Goal: Understand process/instructions: Learn about a topic

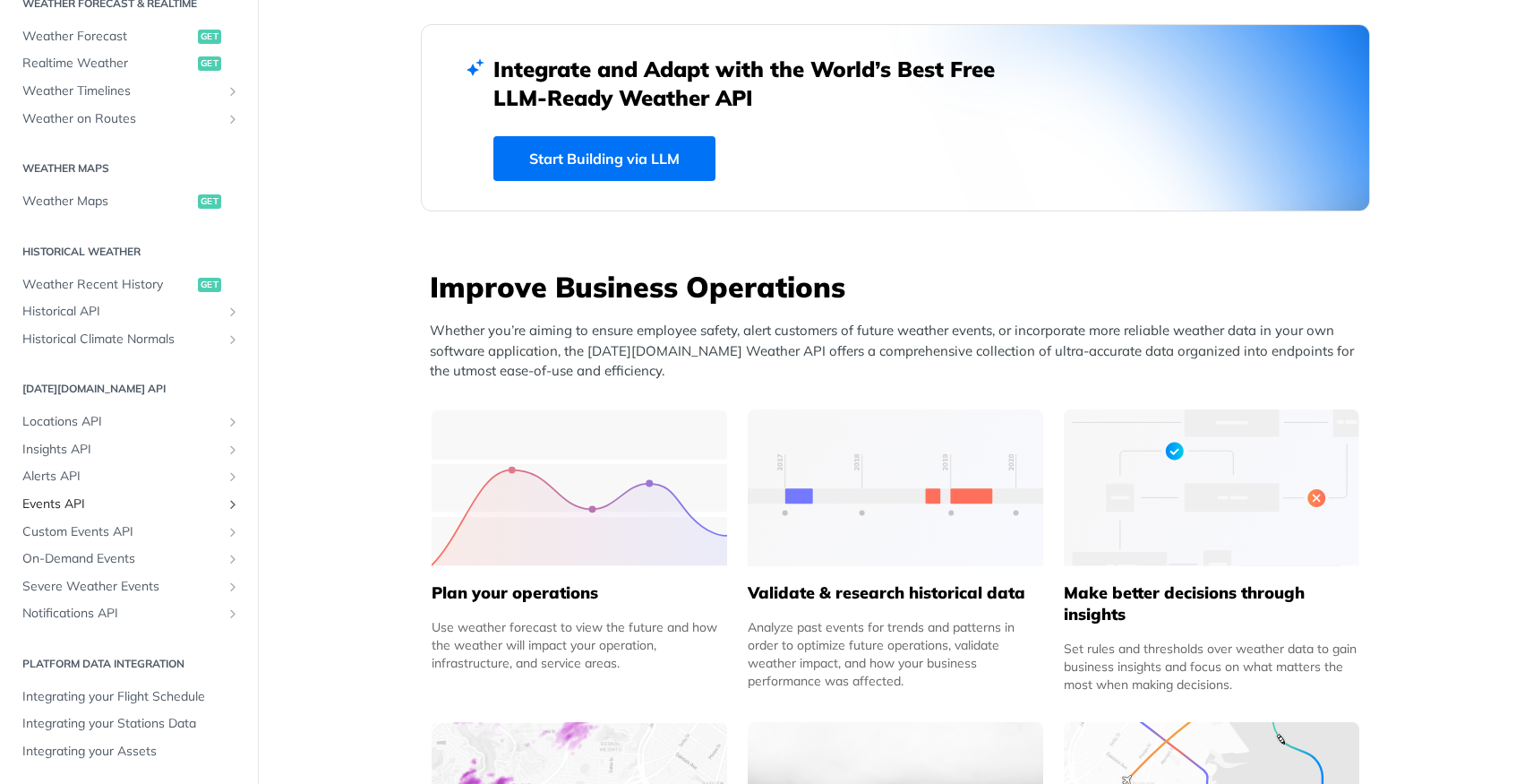
scroll to position [543, 0]
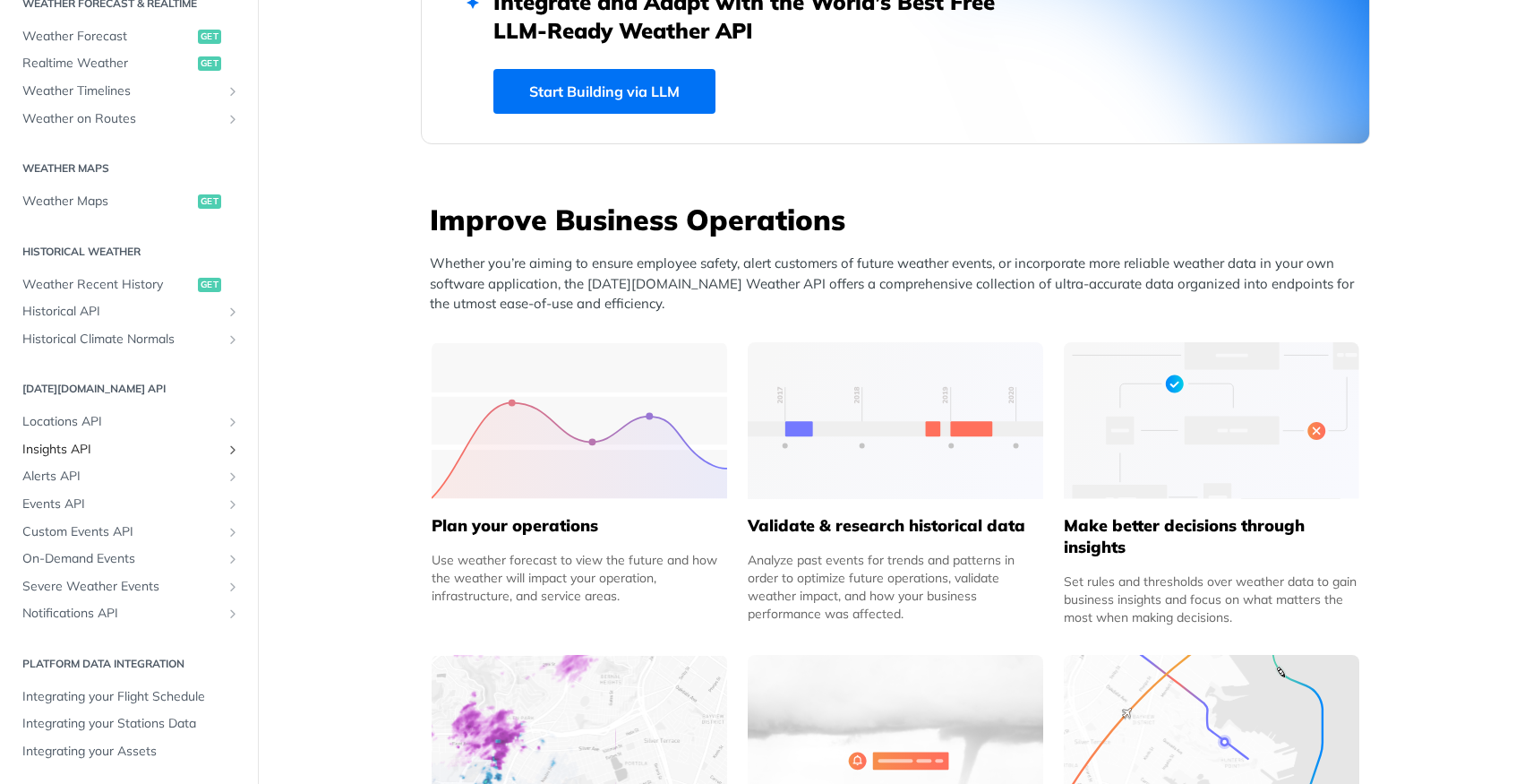
click at [83, 453] on span "Insights API" at bounding box center [121, 450] width 199 height 18
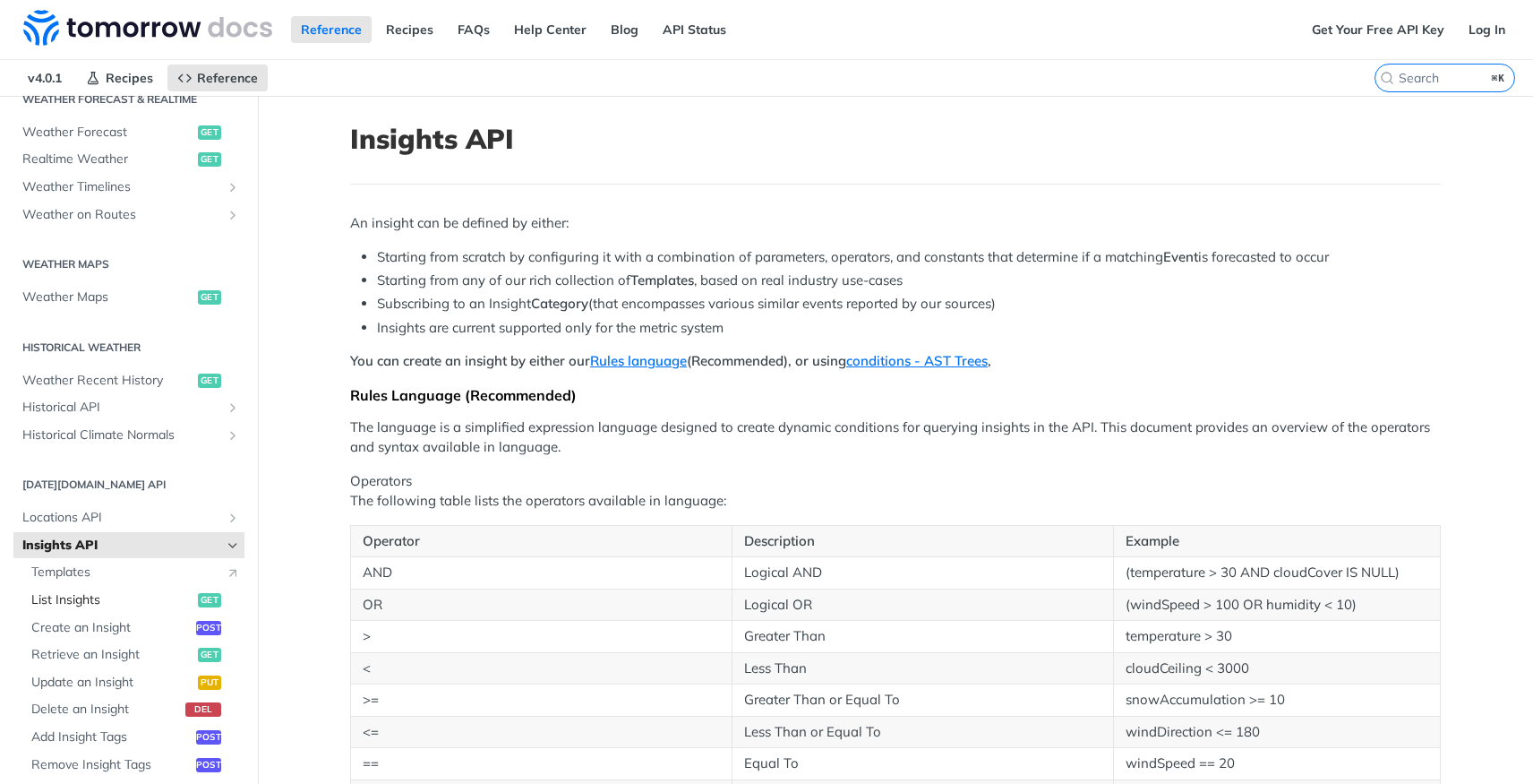
click at [64, 599] on span "List Insights" at bounding box center [112, 600] width 162 height 18
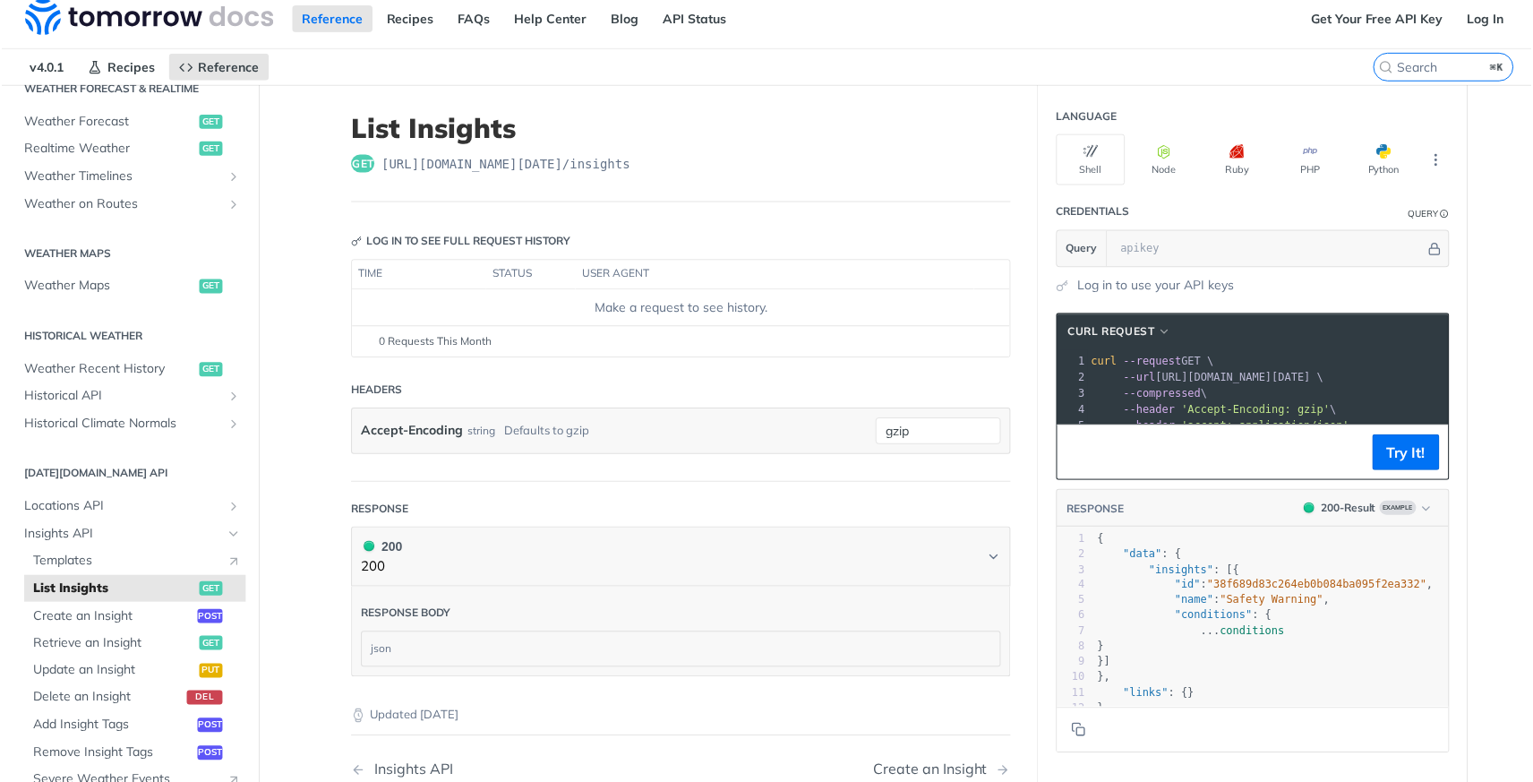
scroll to position [14, 0]
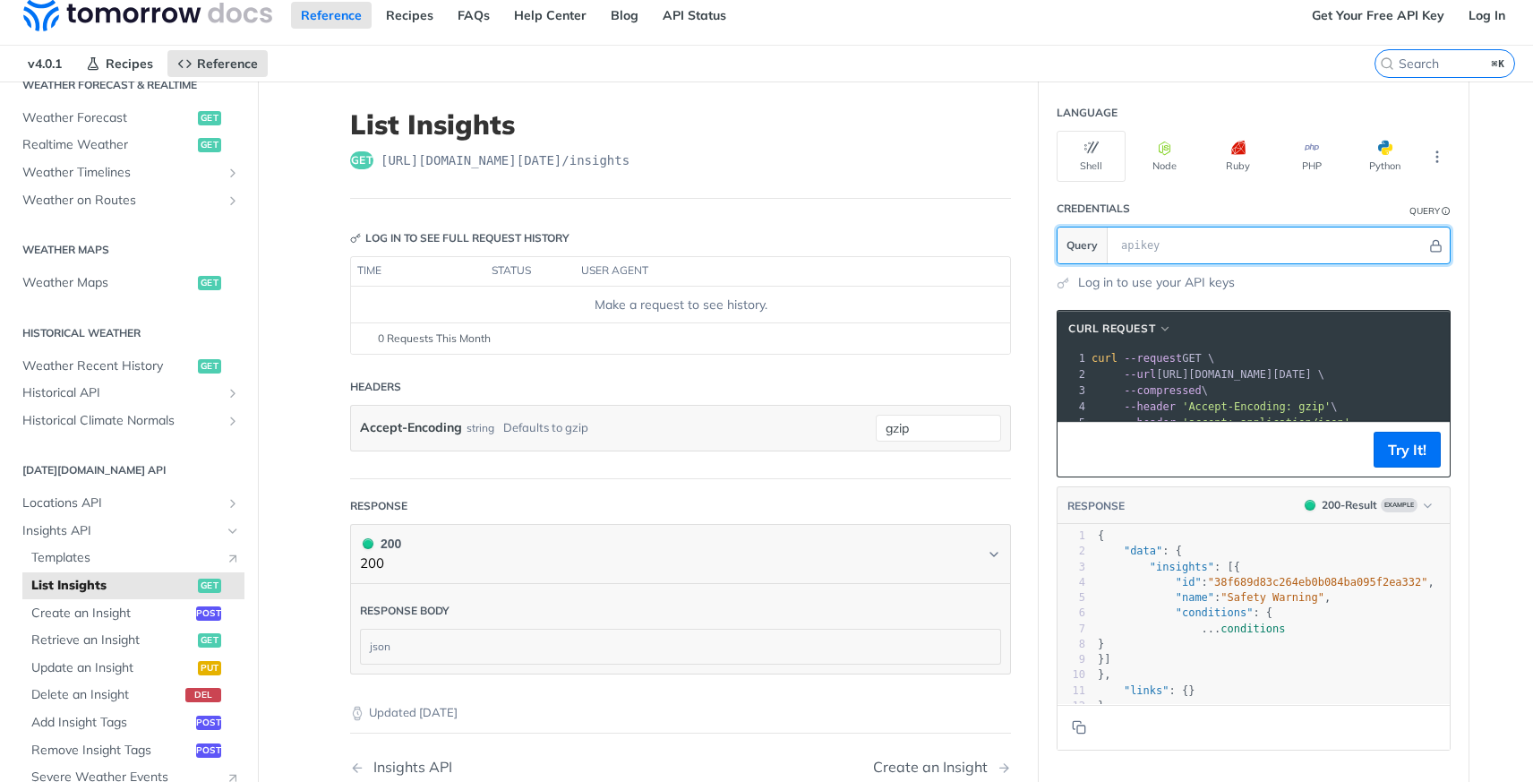
click at [1257, 240] on input "text" at bounding box center [1269, 245] width 314 height 36
paste input "1K8Y11JWnTwxcNmqALqqUooz4tl5mZGW"
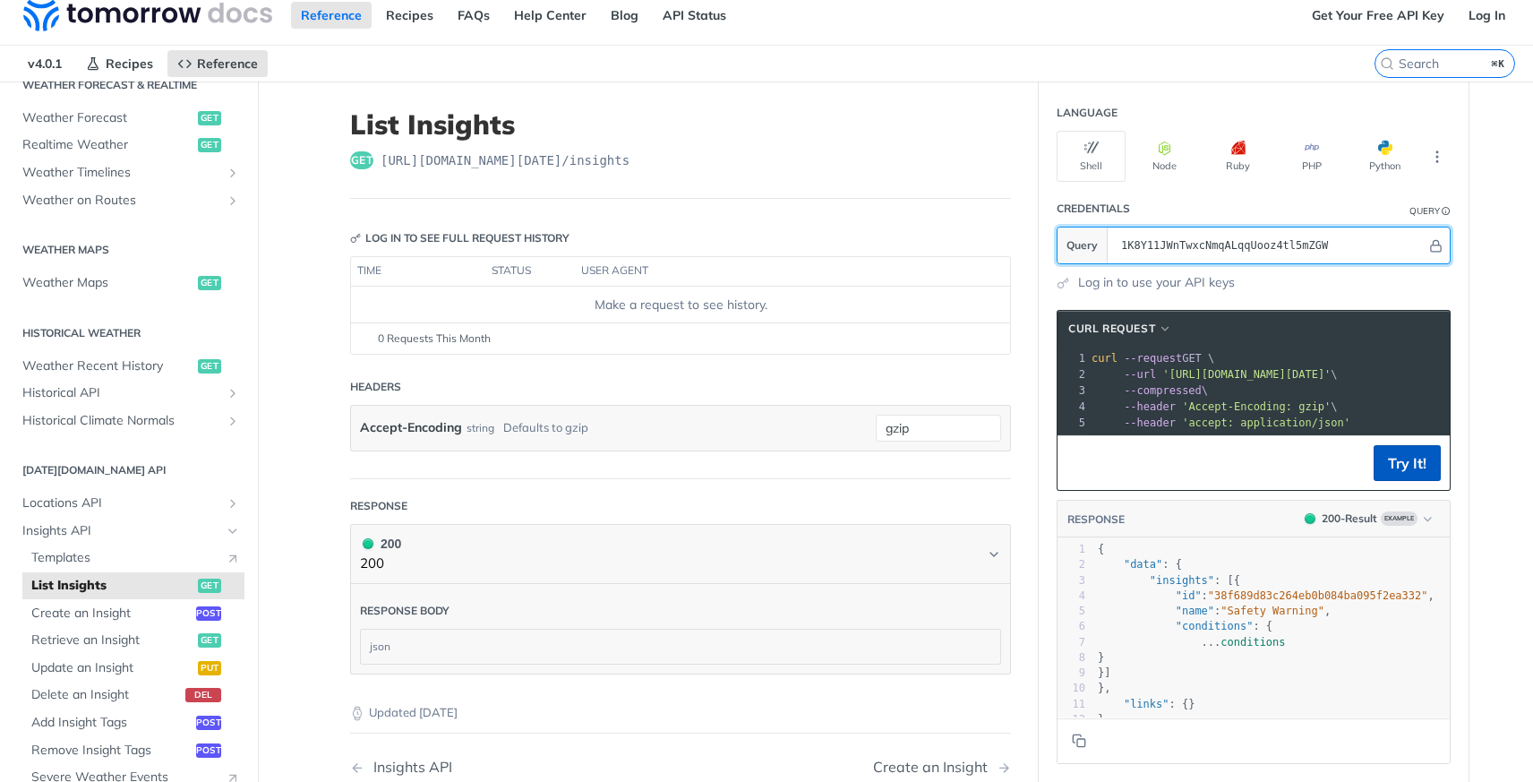
type input "1K8Y11JWnTwxcNmqALqqUooz4tl5mZGW"
click at [1417, 473] on button "Try It!" at bounding box center [1407, 463] width 67 height 36
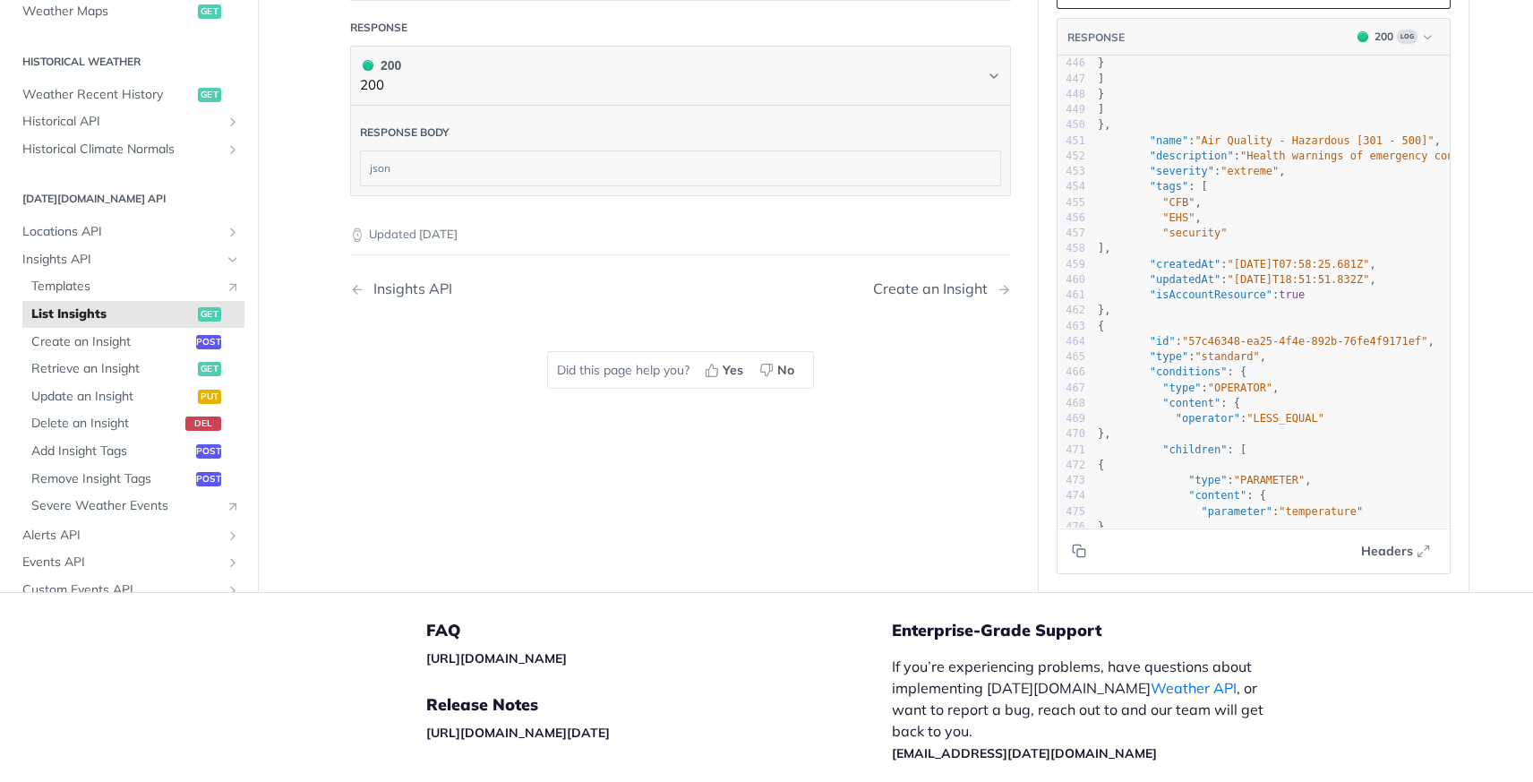
scroll to position [8567, 0]
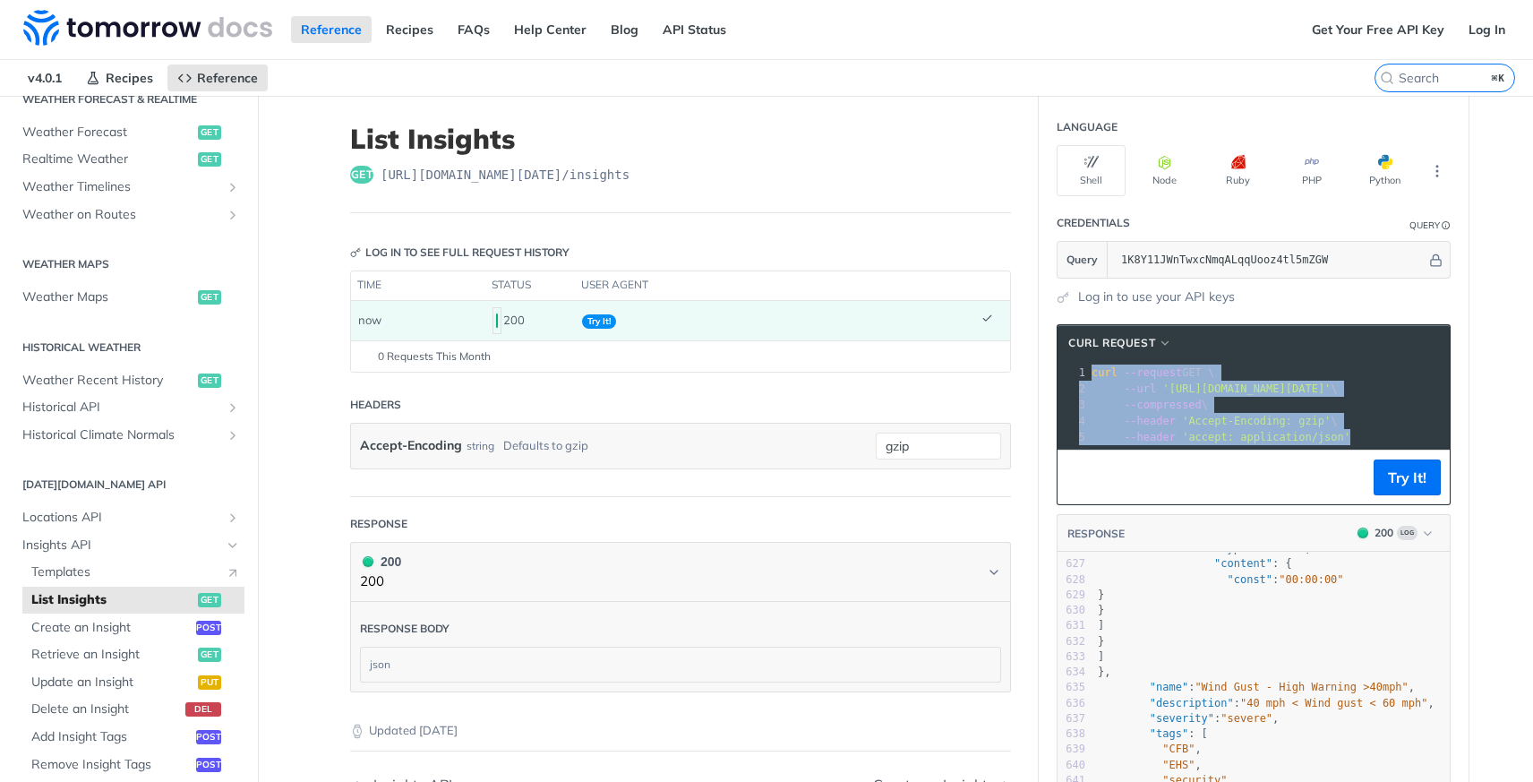
drag, startPoint x: 1083, startPoint y: 373, endPoint x: 1446, endPoint y: 439, distance: 369.5
click at [1446, 439] on section "cURL Request xxxxxxxxxx 1 curl --request GET \ 2 --url '[URL][DOMAIN_NAME][DATE…" at bounding box center [1254, 697] width 430 height 782
copy div "curl --request GET \ 2 --url '[URL][DOMAIN_NAME][DATE]' \ 3 --compressed \ 4 --…"
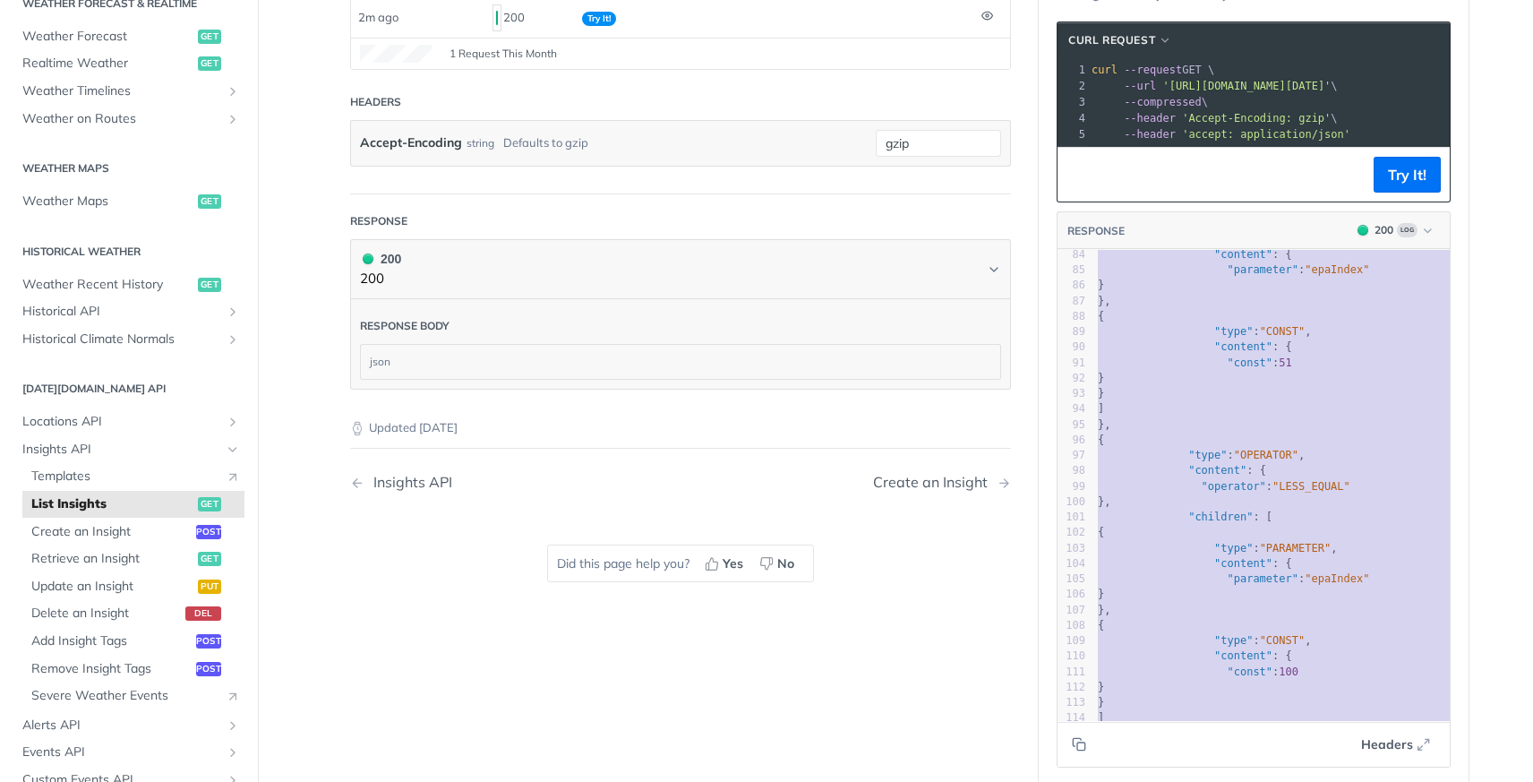
scroll to position [1474, 0]
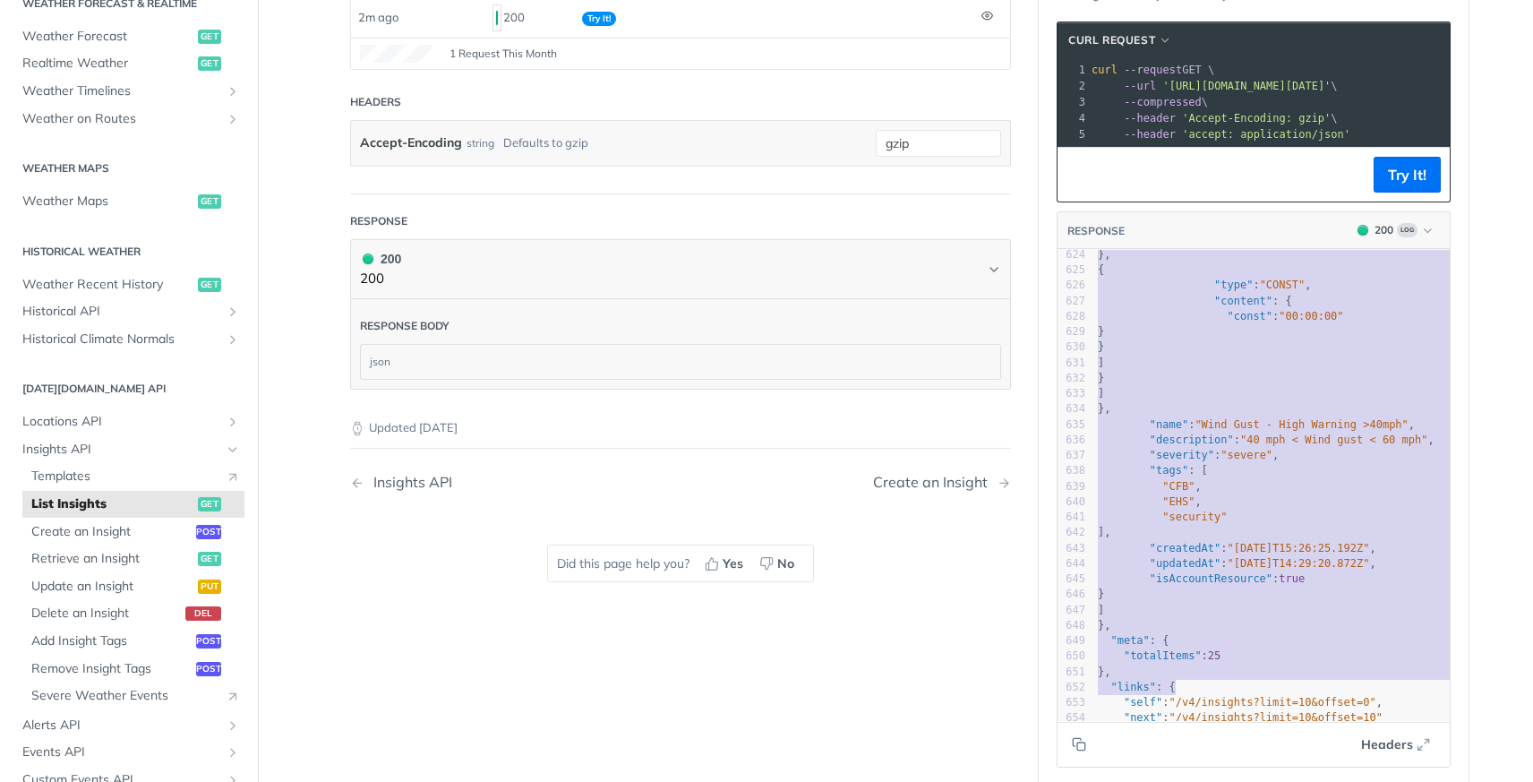
type textarea "{ "data": { "insights": [ { "id": "04fcc067-c18d-4592-acad-26f76ab146d9", "type…"
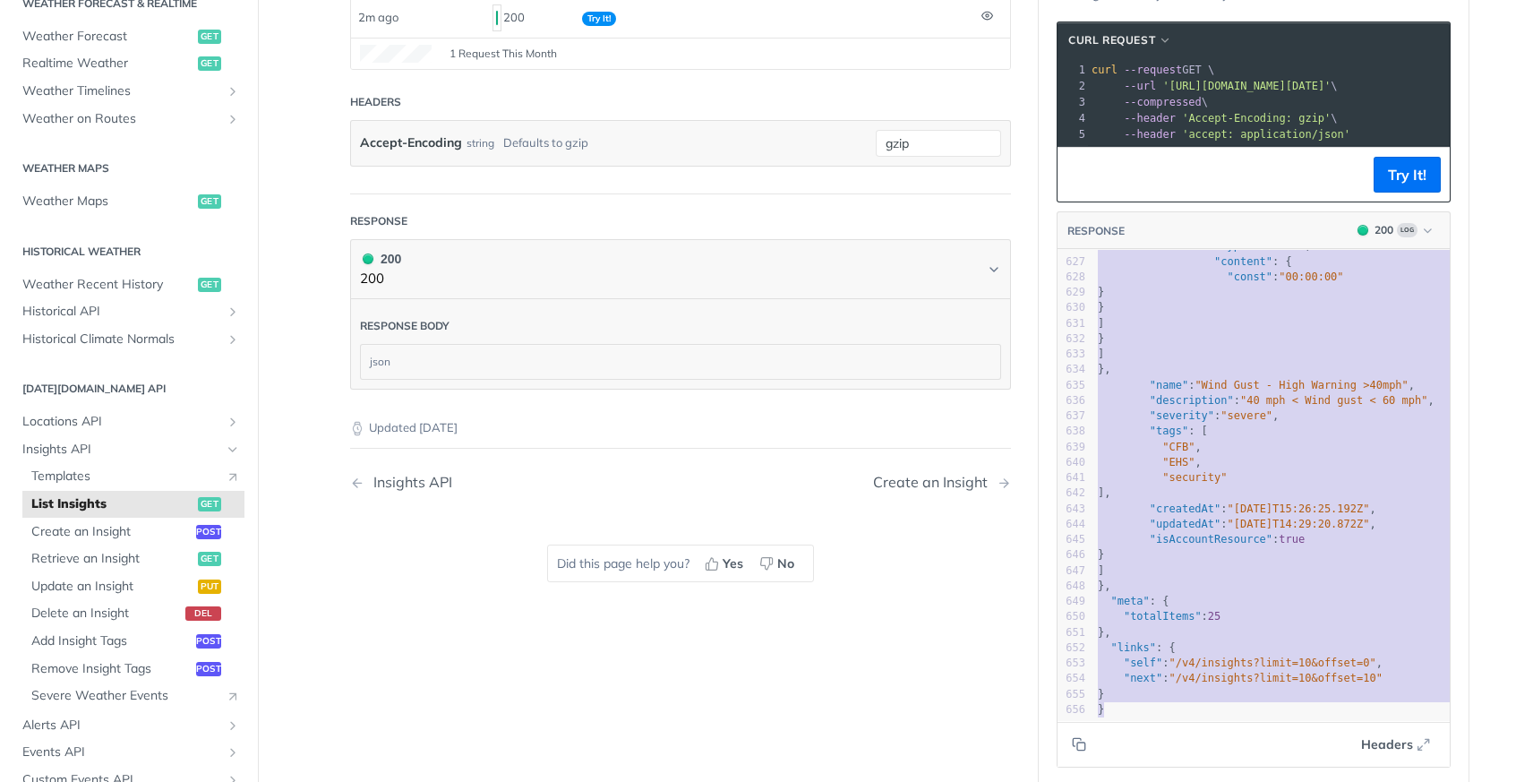
drag, startPoint x: 1089, startPoint y: 273, endPoint x: 1355, endPoint y: 795, distance: 585.9
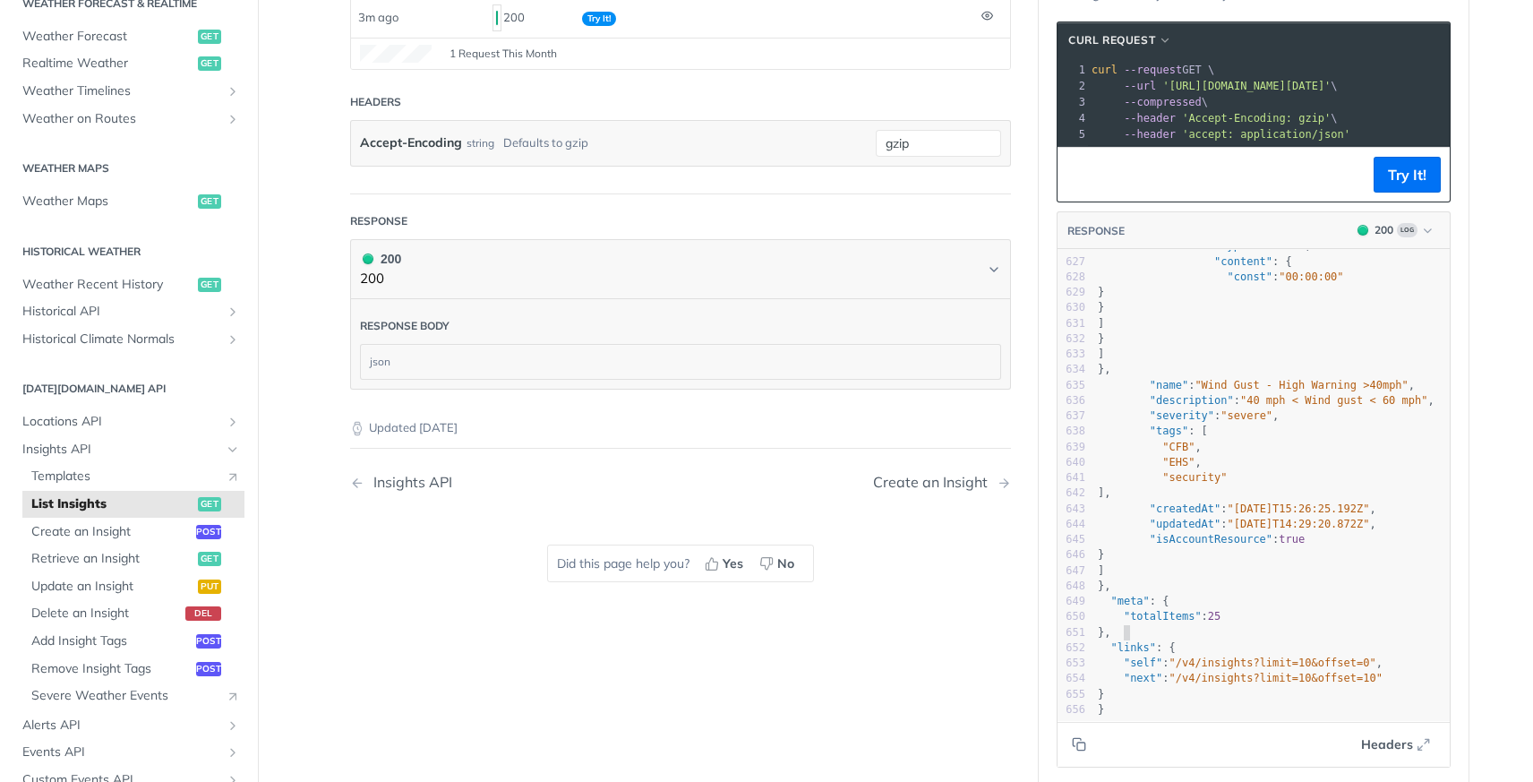
type textarea ""links": { "self": "/v4/insights?limit=10&offset=0", "next": "/v4/insights?limi…"
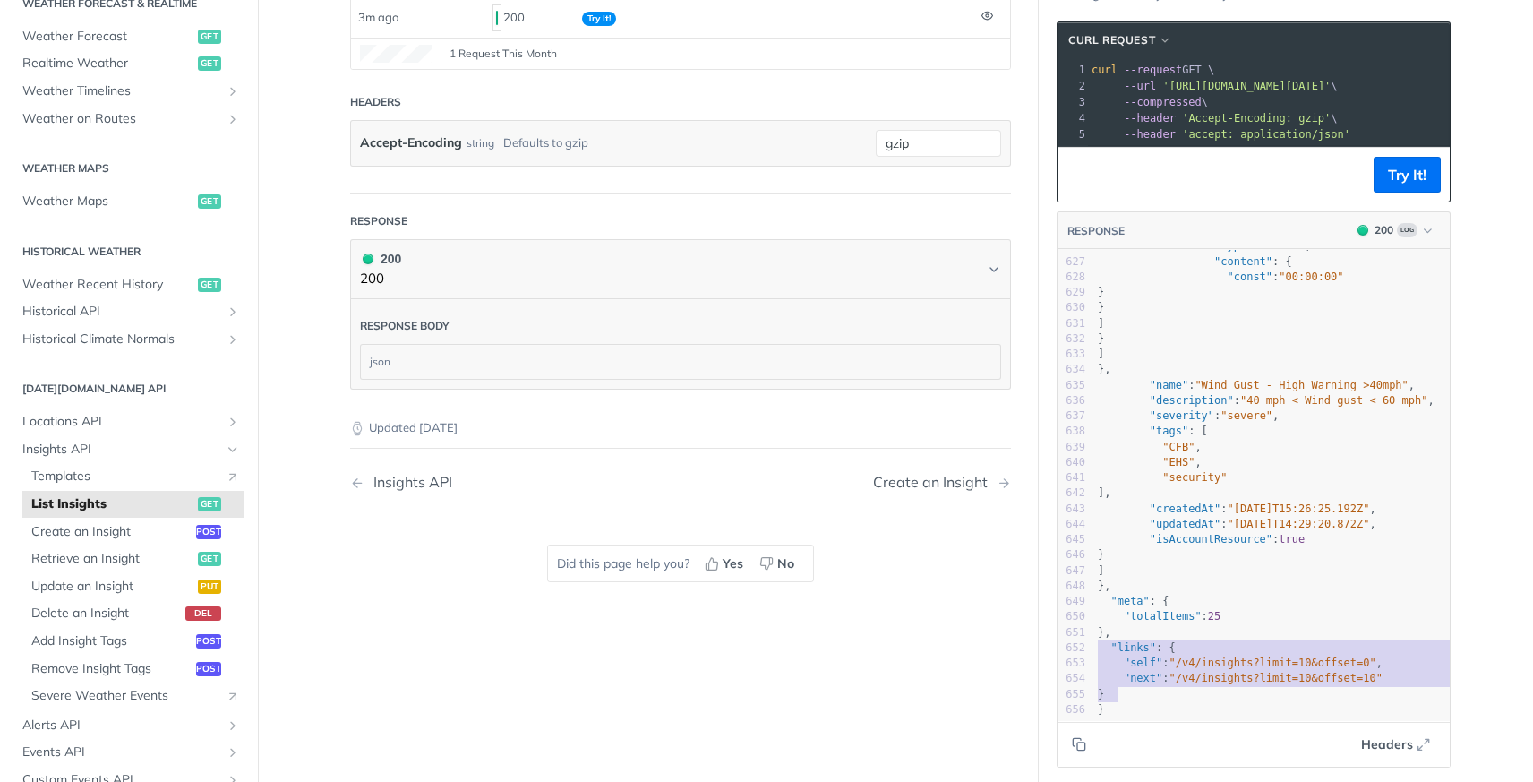
drag, startPoint x: 1093, startPoint y: 632, endPoint x: 1391, endPoint y: 675, distance: 300.4
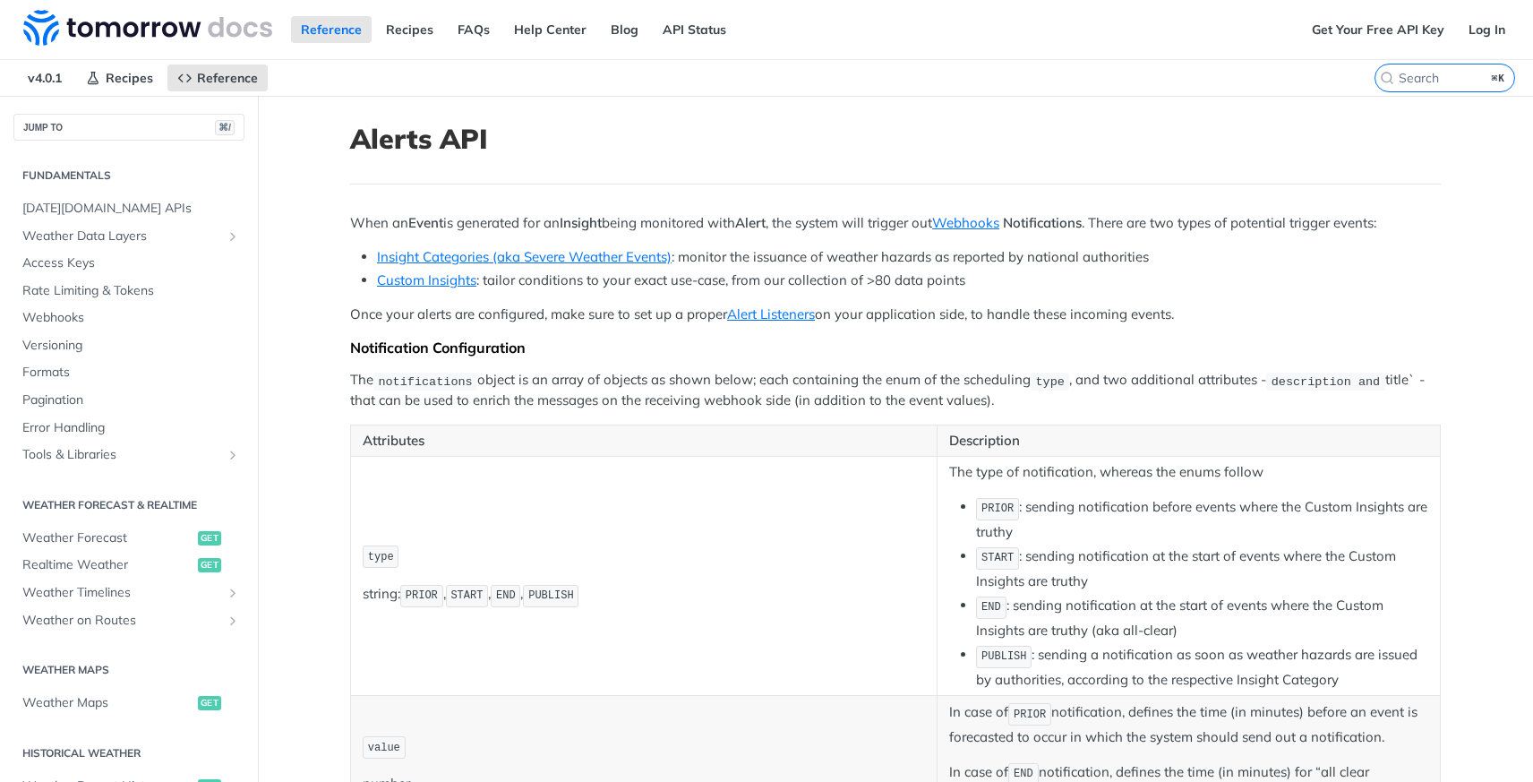
scroll to position [407, 0]
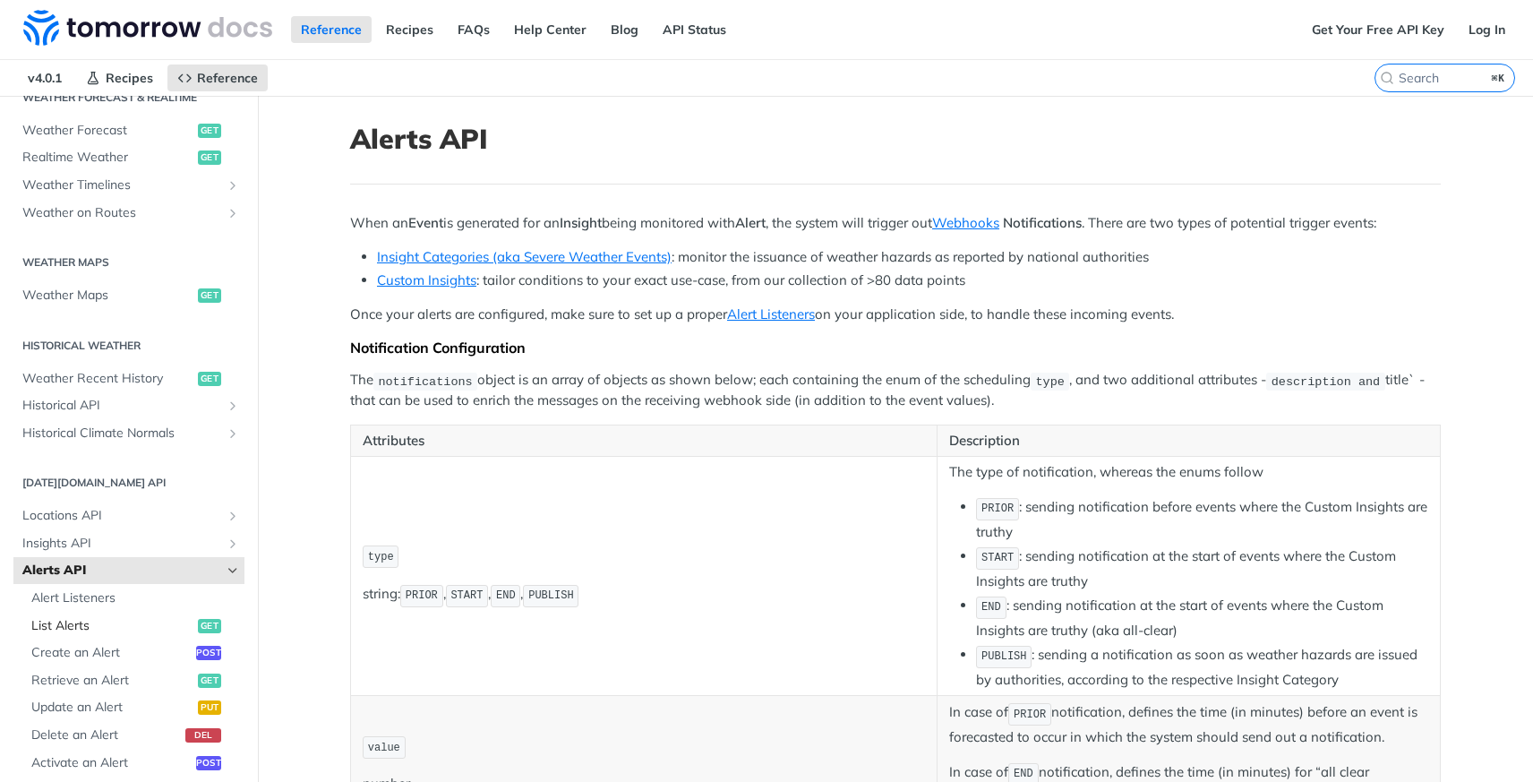
click at [69, 629] on span "List Alerts" at bounding box center [112, 626] width 162 height 18
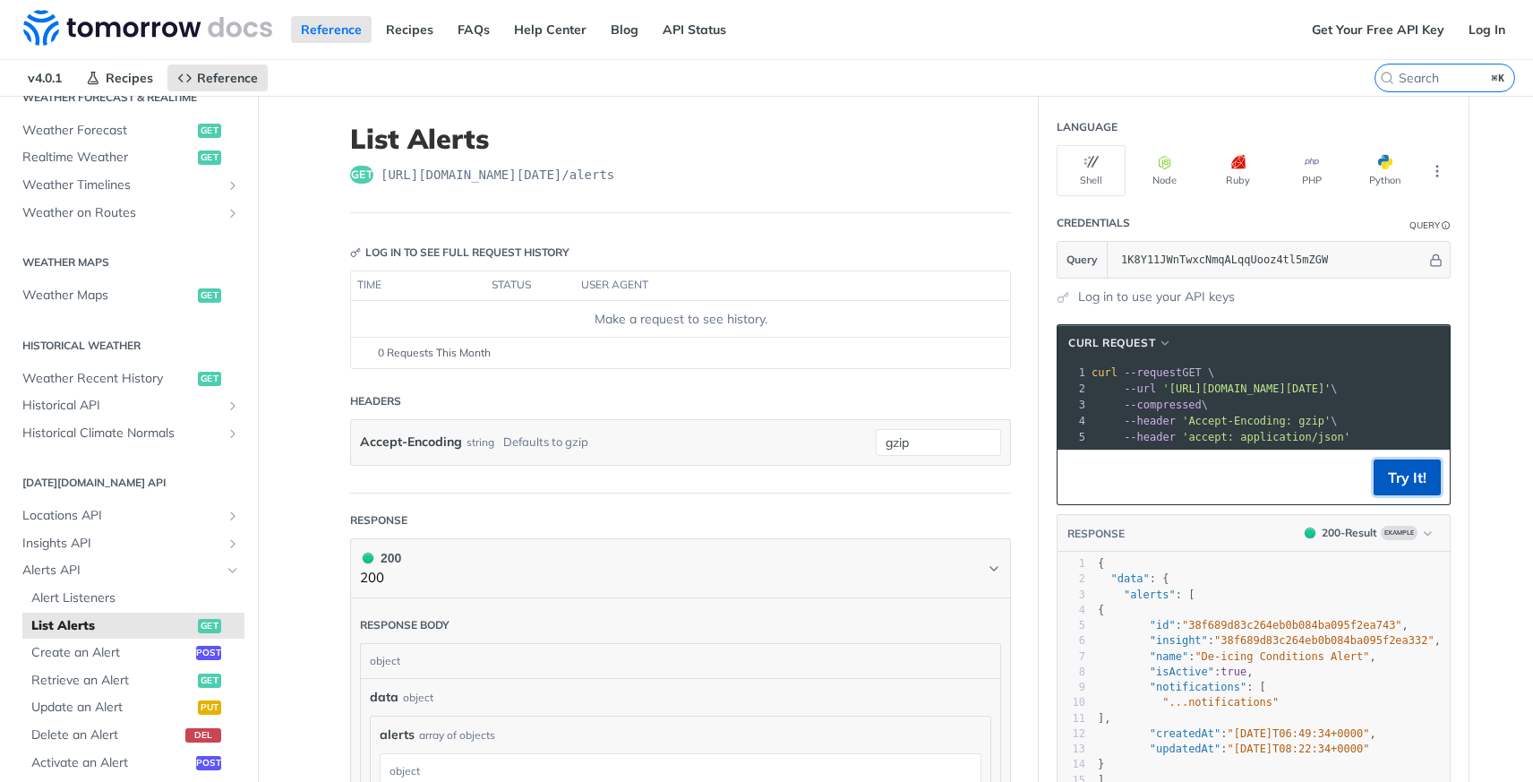
click at [1390, 493] on button "Try It!" at bounding box center [1407, 477] width 67 height 36
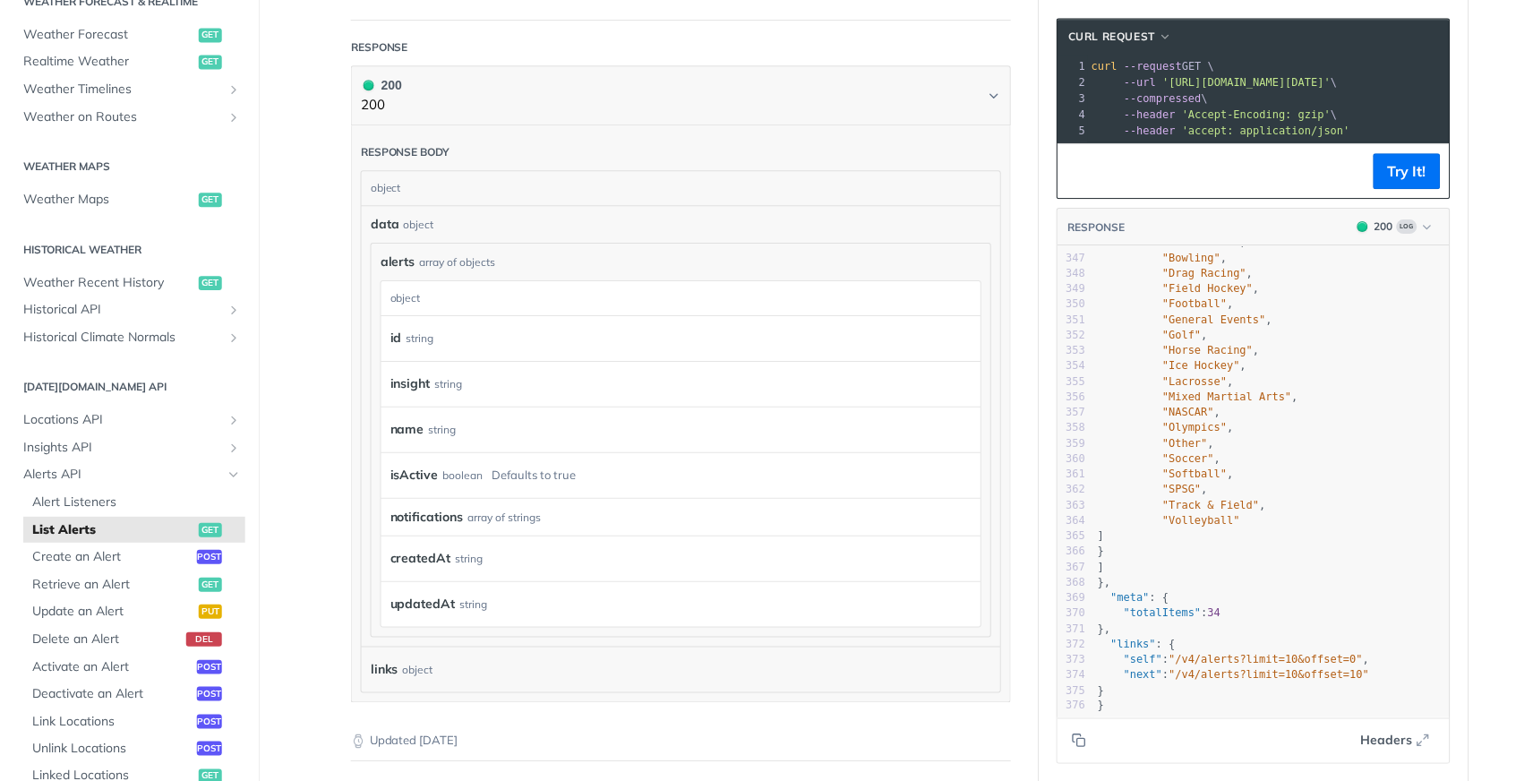
scroll to position [5370, 0]
